Goal: Task Accomplishment & Management: Complete application form

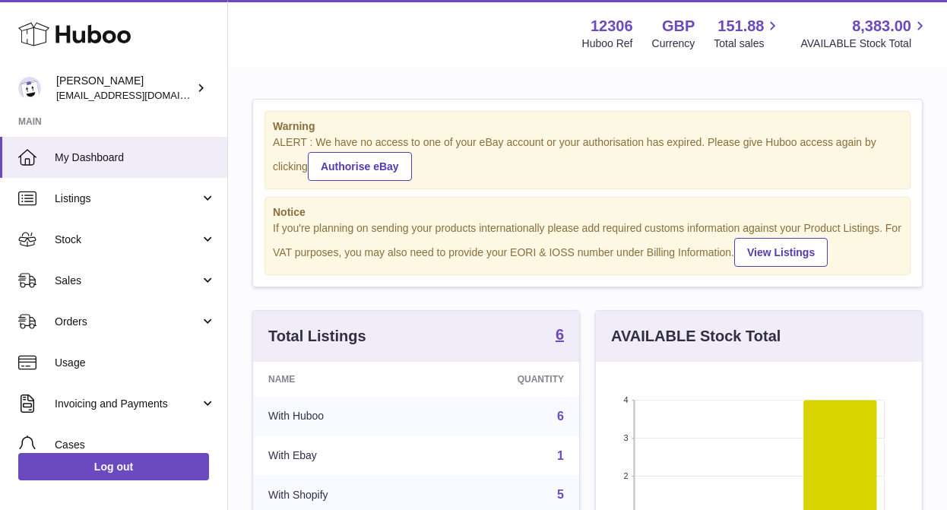
scroll to position [237, 326]
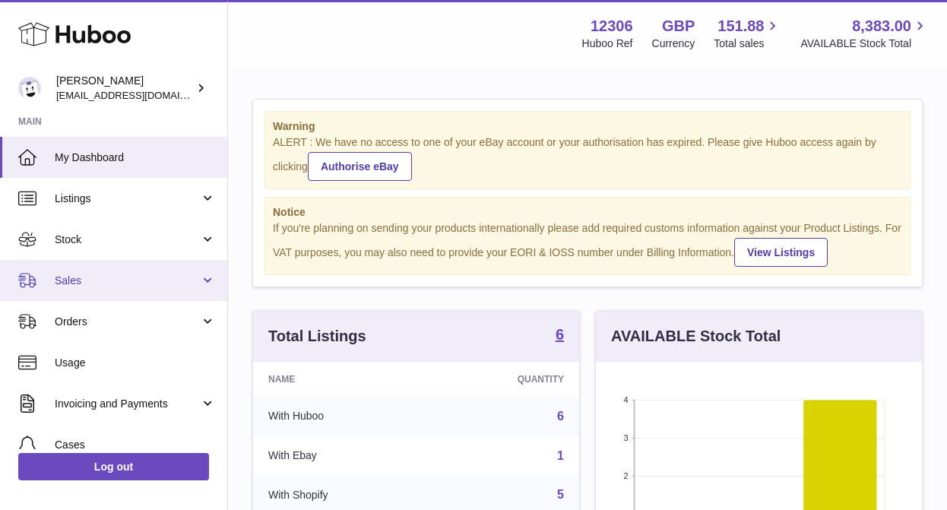
click at [120, 282] on span "Sales" at bounding box center [127, 281] width 145 height 14
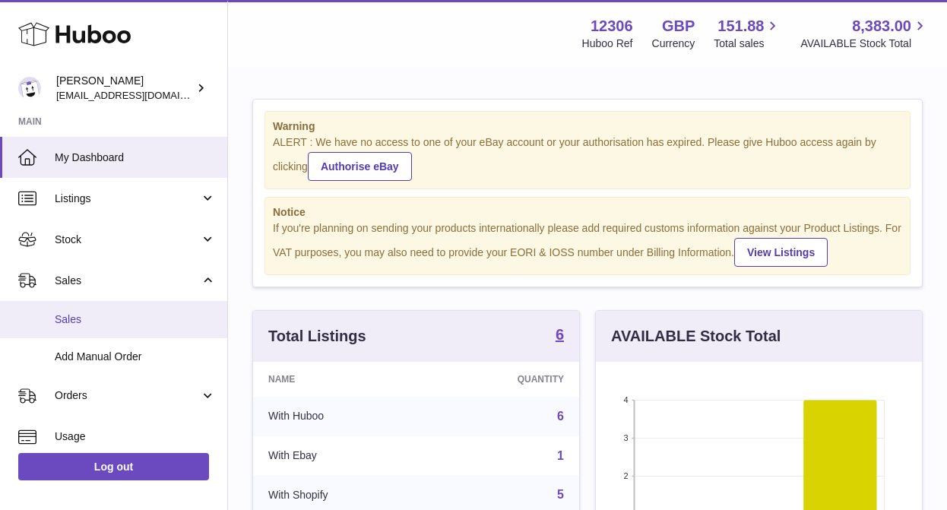
click at [100, 318] on span "Sales" at bounding box center [135, 319] width 161 height 14
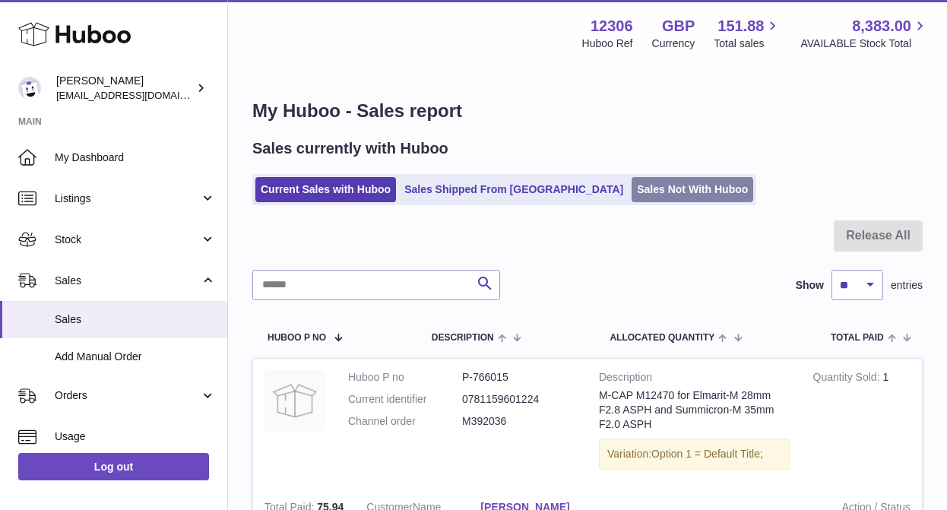
click at [632, 188] on link "Sales Not With Huboo" at bounding box center [693, 189] width 122 height 25
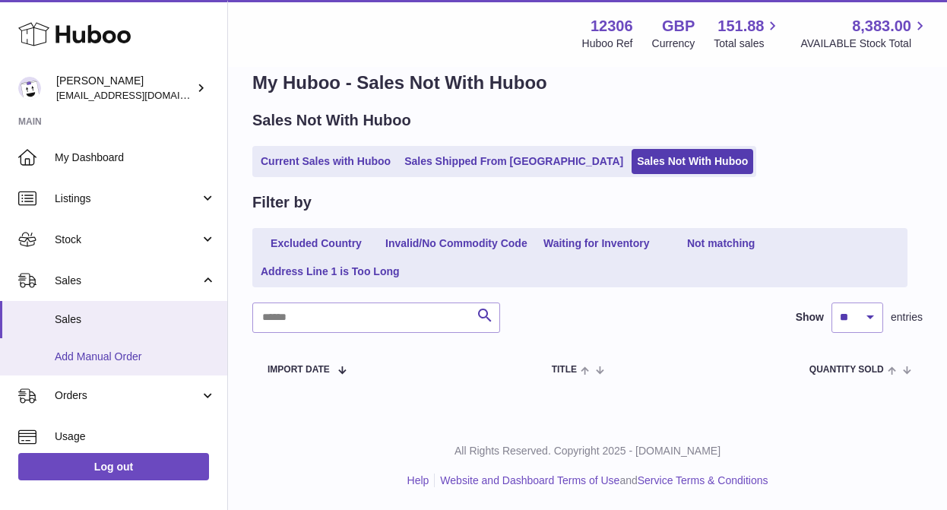
click at [115, 361] on span "Add Manual Order" at bounding box center [135, 357] width 161 height 14
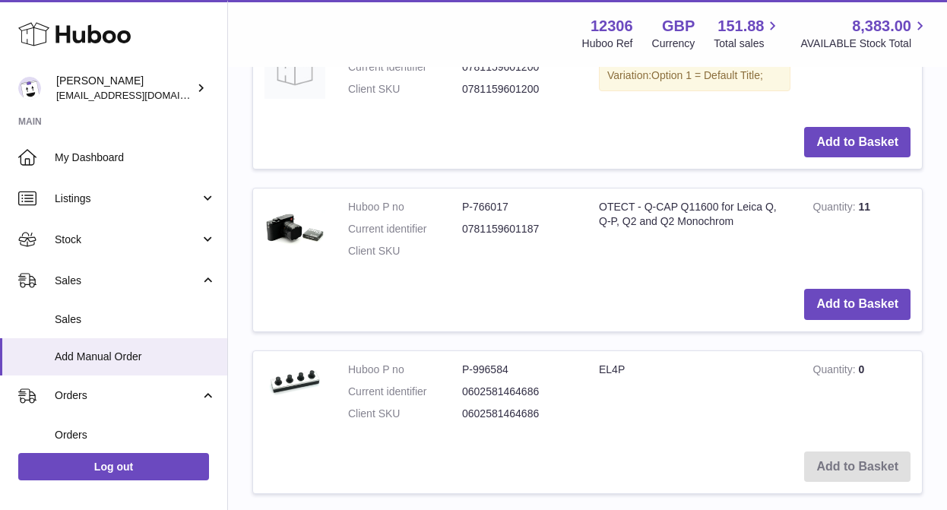
scroll to position [836, 0]
click at [850, 299] on button "Add to Basket" at bounding box center [857, 303] width 106 height 31
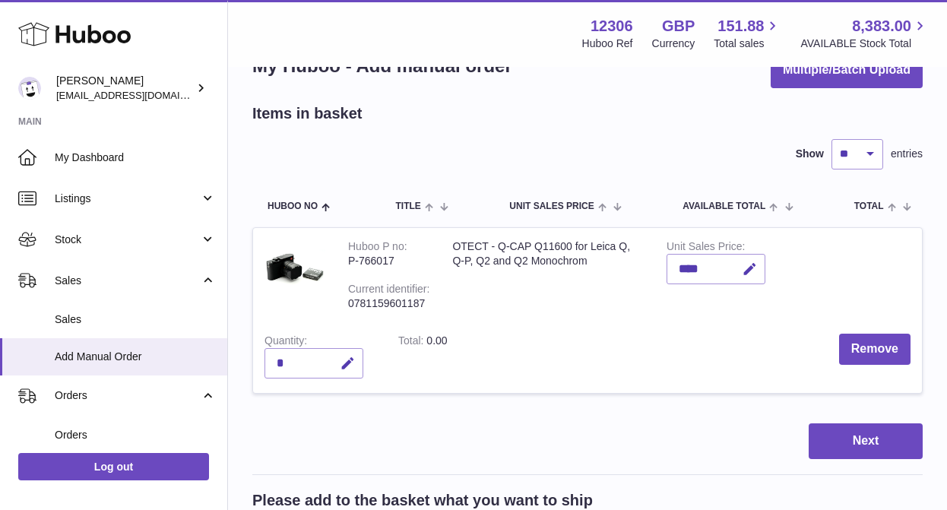
scroll to position [74, 0]
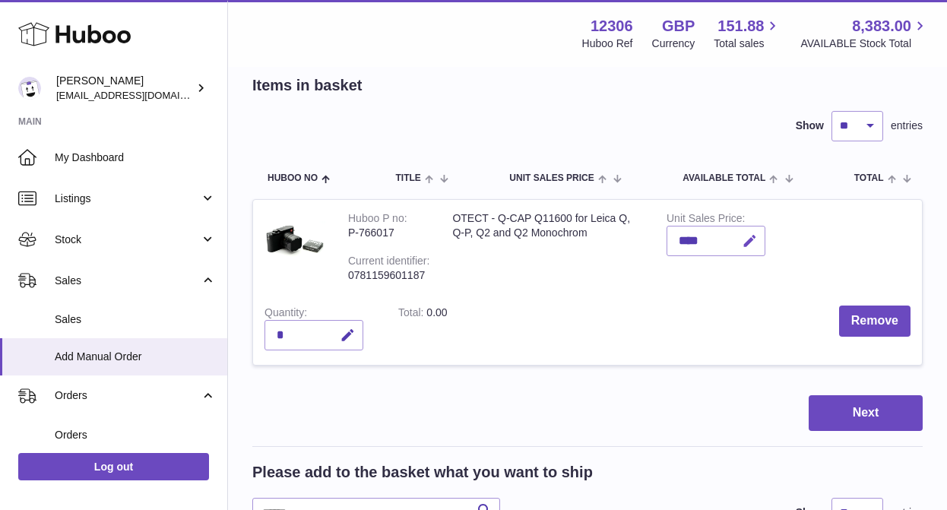
click at [755, 236] on icon "button" at bounding box center [750, 241] width 16 height 16
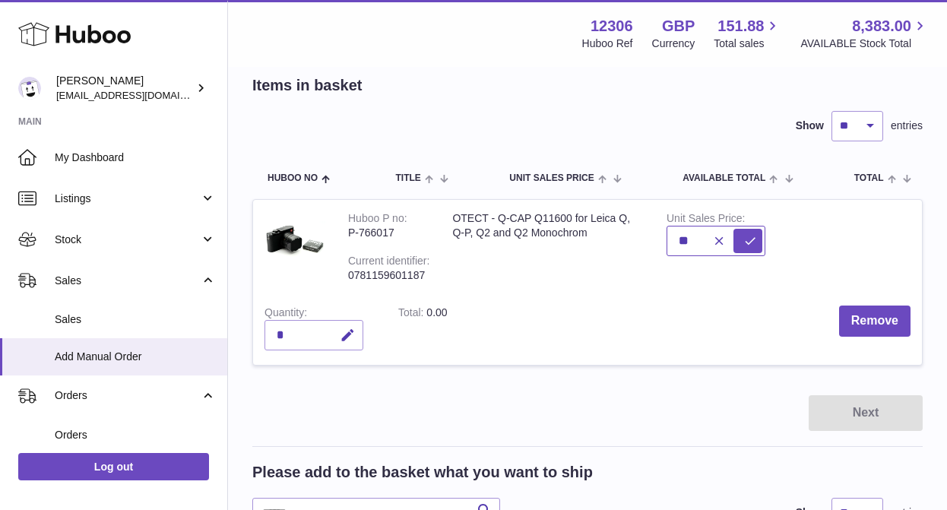
type input "*"
click at [744, 240] on icon "submit" at bounding box center [750, 241] width 14 height 14
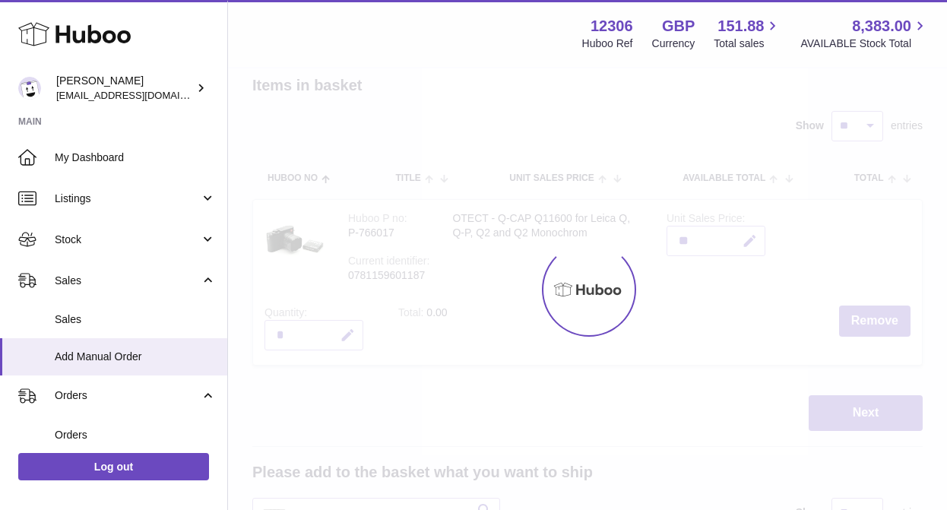
type input "*****"
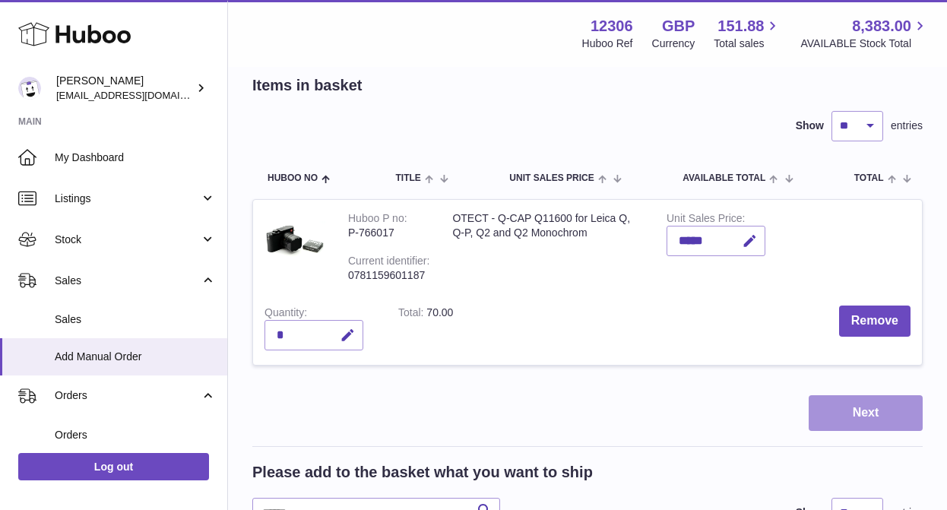
click at [882, 416] on button "Next" at bounding box center [866, 413] width 114 height 36
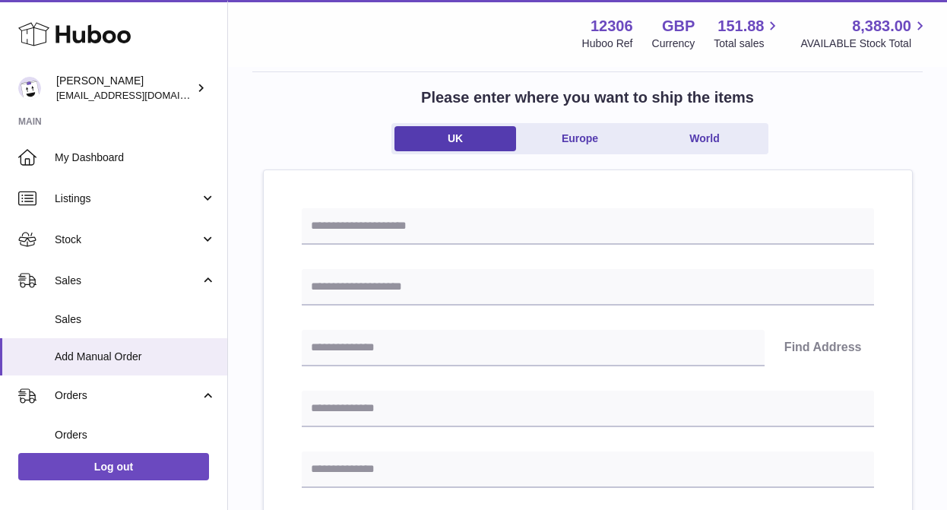
scroll to position [109, 0]
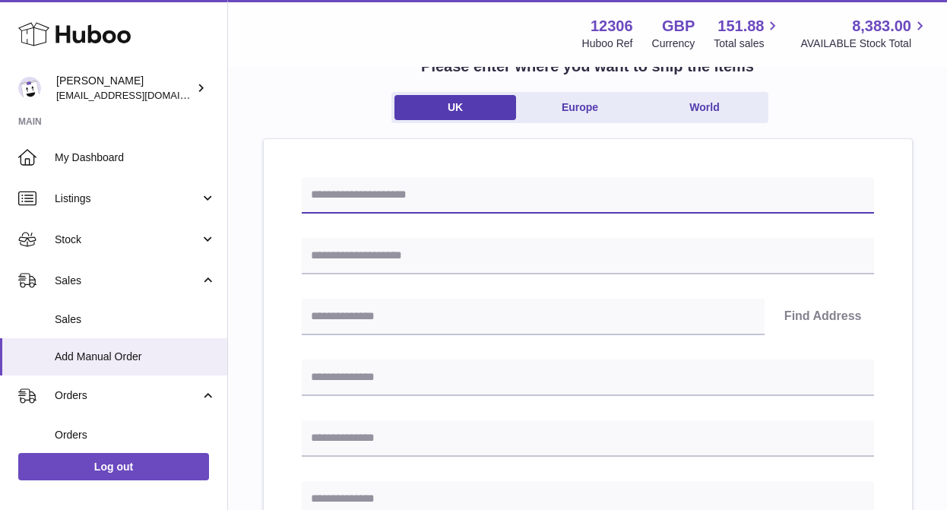
click at [363, 196] on input "text" at bounding box center [588, 195] width 572 height 36
type input "*********"
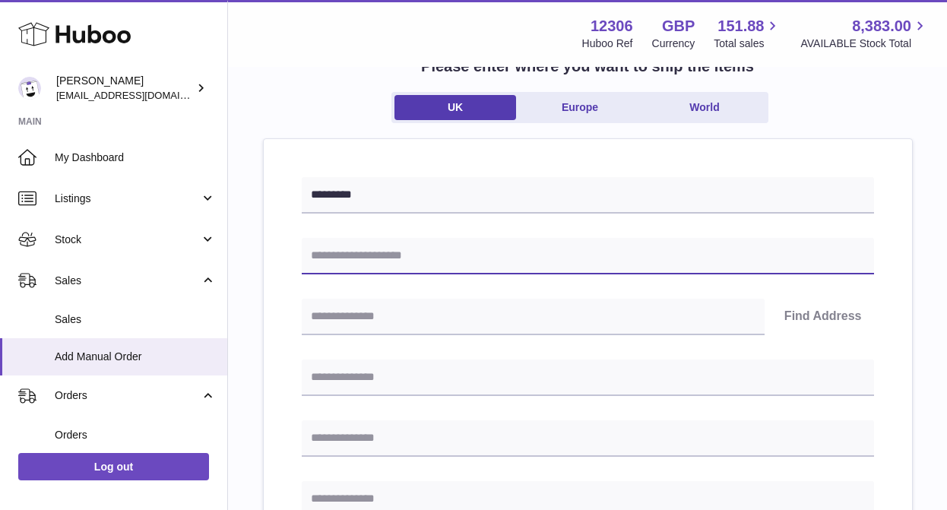
click at [349, 270] on input "text" at bounding box center [588, 256] width 572 height 36
type input "**********"
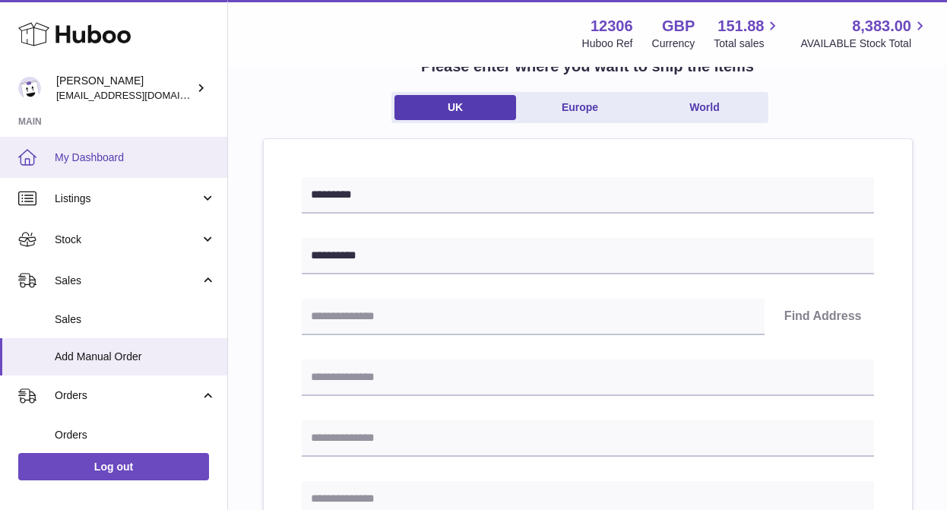
click at [95, 167] on link "My Dashboard" at bounding box center [113, 157] width 227 height 41
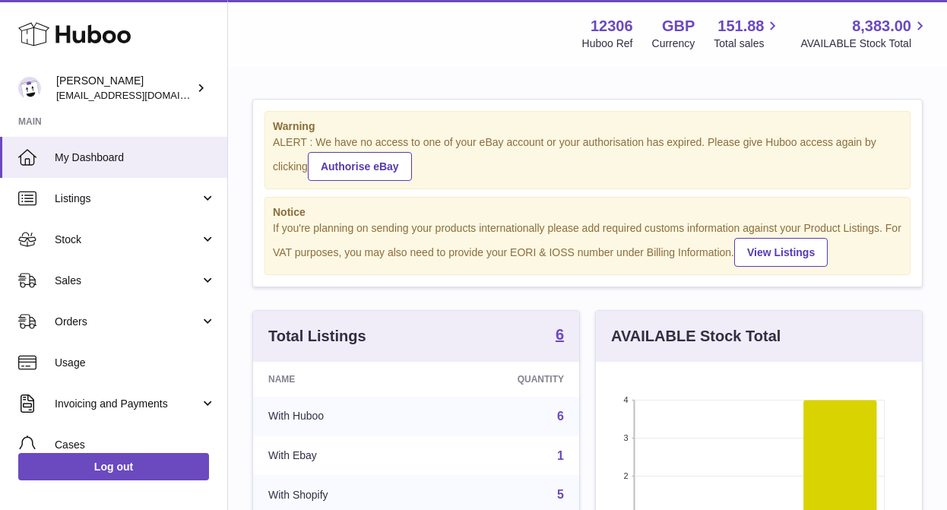
scroll to position [237, 326]
